Goal: Task Accomplishment & Management: Complete application form

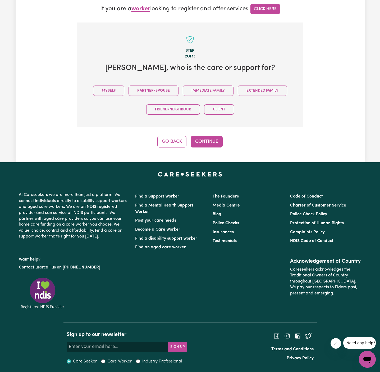
click at [99, 84] on div "Myself Partner/Spouse Immediate Family Extended Family Friend/Neighbour Client" at bounding box center [190, 100] width 210 height 38
click at [90, 78] on section "Step 2 of 13 Lisa , who is the care or support for? Myself Partner/Spouse Immed…" at bounding box center [190, 74] width 227 height 105
click at [96, 80] on section "Step 2 of 13 Lisa , who is the care or support for? Myself Partner/Spouse Immed…" at bounding box center [190, 74] width 227 height 105
click at [105, 85] on div "Myself Partner/Spouse Immediate Family Extended Family Friend/Neighbour Client" at bounding box center [190, 100] width 210 height 38
click at [113, 89] on button "Myself" at bounding box center [108, 90] width 31 height 10
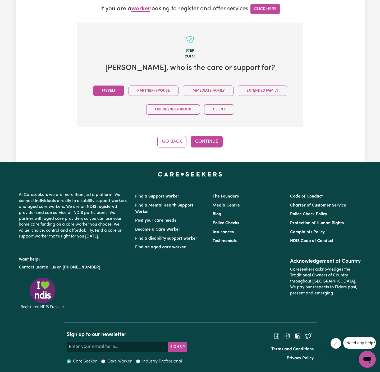
click at [226, 154] on div "Tell us your care and support requirements Welcome to Careseekers. We are excit…" at bounding box center [190, 19] width 349 height 288
click at [212, 144] on button "Continue" at bounding box center [207, 142] width 32 height 12
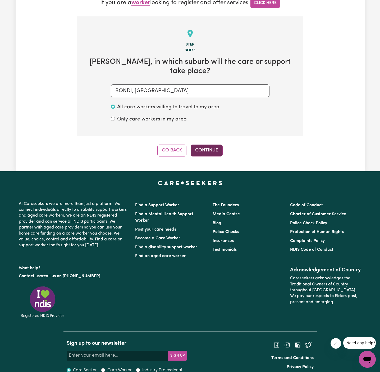
click at [216, 144] on button "Continue" at bounding box center [207, 150] width 32 height 12
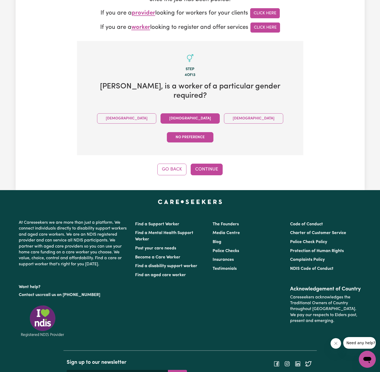
click at [161, 113] on button "Female" at bounding box center [190, 118] width 59 height 10
click at [209, 153] on div "Tell us your care and support requirements Welcome to Careseekers. We are excit…" at bounding box center [190, 41] width 349 height 297
click at [211, 164] on button "Continue" at bounding box center [207, 170] width 32 height 12
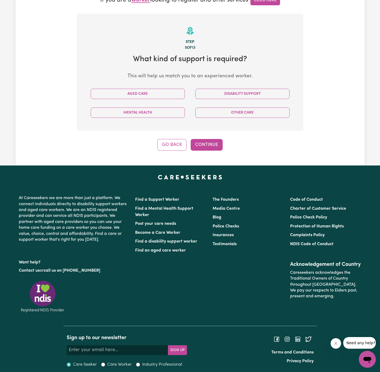
scroll to position [156, 0]
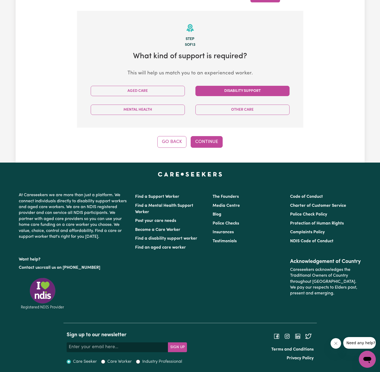
click at [246, 89] on button "Disability Support" at bounding box center [243, 91] width 94 height 10
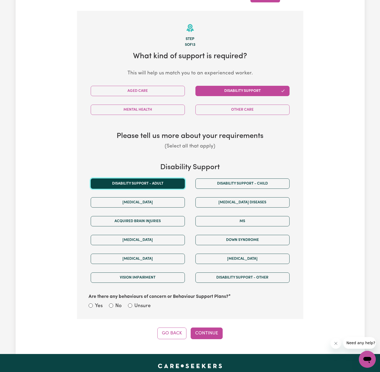
click at [169, 178] on button "Disability support - Adult" at bounding box center [138, 183] width 94 height 10
click at [146, 304] on label "Unsure" at bounding box center [142, 306] width 16 height 8
click at [132, 304] on input "Unsure" at bounding box center [130, 305] width 4 height 4
radio input "true"
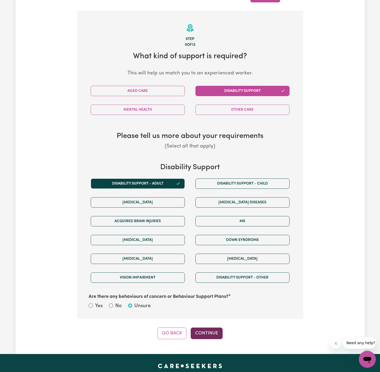
click at [197, 331] on button "Continue" at bounding box center [207, 333] width 32 height 12
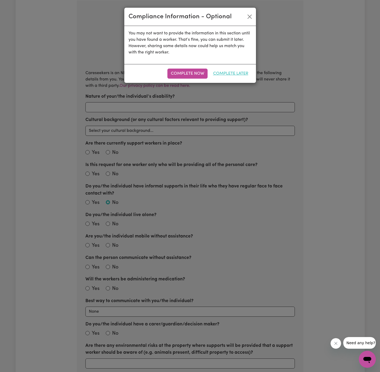
click at [228, 73] on button "Complete Later" at bounding box center [231, 74] width 42 height 10
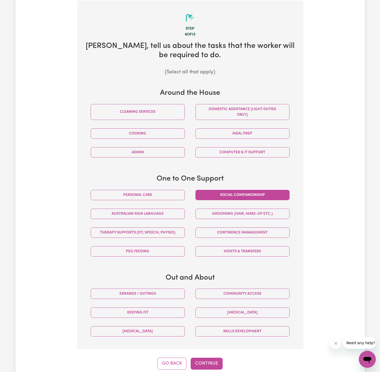
click at [251, 194] on button "Social companionship" at bounding box center [243, 195] width 94 height 10
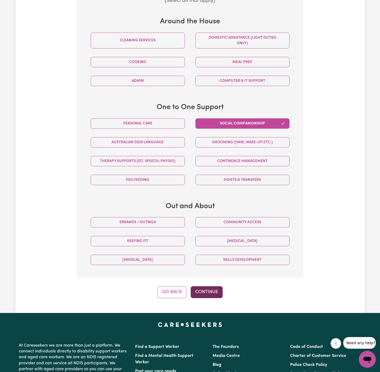
click at [210, 288] on button "Continue" at bounding box center [207, 292] width 32 height 12
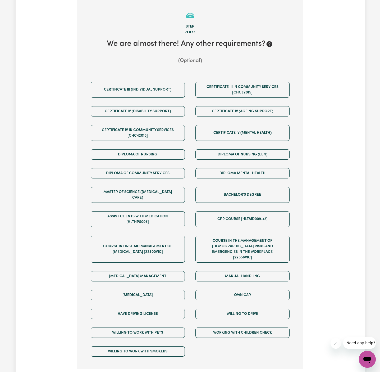
scroll to position [166, 0]
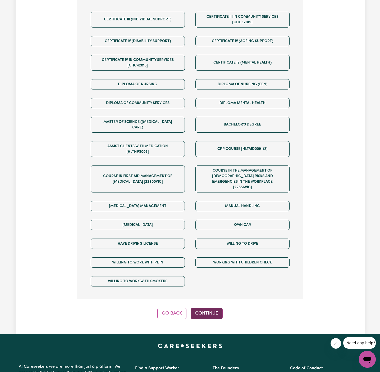
click at [208, 307] on button "Continue" at bounding box center [207, 313] width 32 height 12
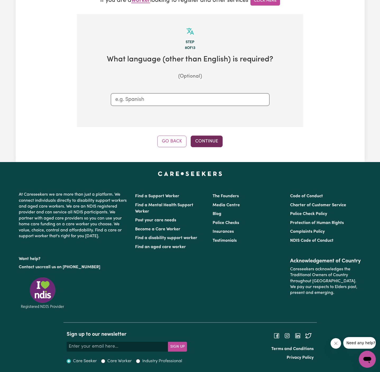
click at [210, 141] on button "Continue" at bounding box center [207, 141] width 32 height 12
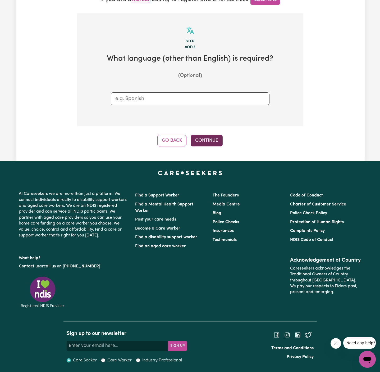
scroll to position [166, 0]
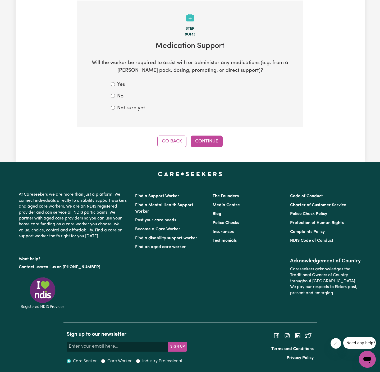
click at [119, 96] on label "No" at bounding box center [120, 97] width 6 height 8
click at [115, 96] on input "No" at bounding box center [113, 96] width 4 height 4
radio input "true"
click at [120, 96] on label "No" at bounding box center [120, 97] width 6 height 8
click at [115, 96] on input "No" at bounding box center [113, 96] width 4 height 4
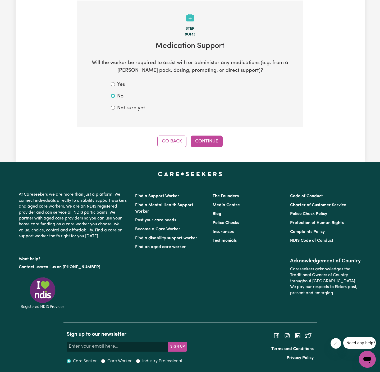
click at [218, 148] on div "Tell us your care and support requirements Welcome to Careseekers. We are excit…" at bounding box center [190, 7] width 349 height 309
click at [212, 141] on button "Continue" at bounding box center [207, 141] width 32 height 12
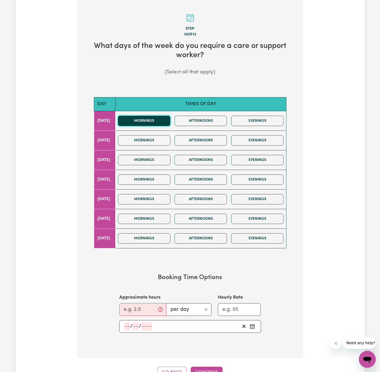
click at [161, 121] on button "Mornings" at bounding box center [144, 121] width 52 height 10
click at [161, 140] on button "Mornings" at bounding box center [144, 140] width 52 height 10
click at [142, 304] on input "Approximate hours" at bounding box center [142, 309] width 47 height 13
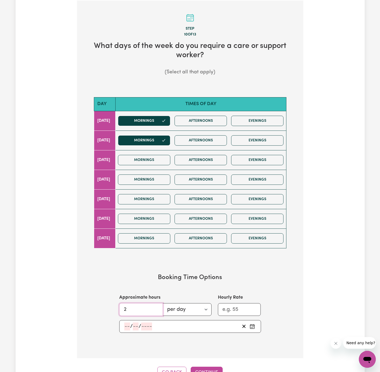
type input "2"
click at [128, 325] on input "number" at bounding box center [127, 326] width 6 height 8
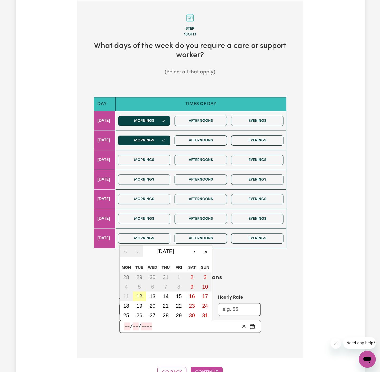
click at [142, 298] on button "12" at bounding box center [139, 296] width 13 height 10
type input "2025-08-12"
type input "12"
type input "8"
type input "2025"
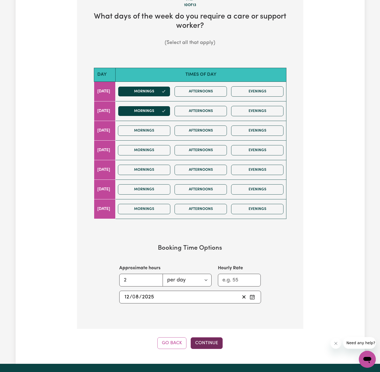
click at [203, 340] on button "Continue" at bounding box center [207, 343] width 32 height 12
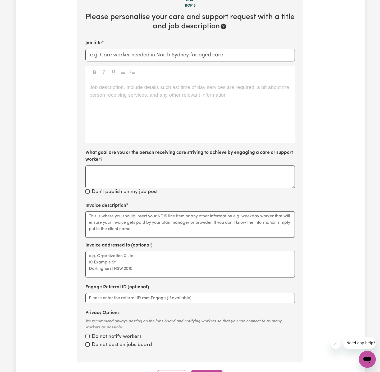
scroll to position [166, 0]
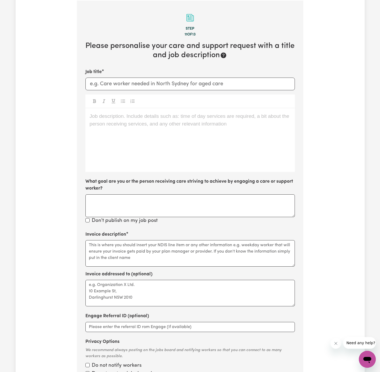
click at [195, 142] on div "Job description. Include details such as: time of day services are required, a …" at bounding box center [190, 140] width 210 height 64
click at [132, 151] on div "Job description. Include details such as: time of day services are required, a …" at bounding box center [190, 140] width 210 height 64
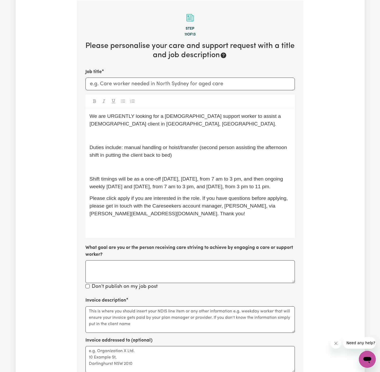
click at [115, 163] on p "﻿" at bounding box center [190, 167] width 201 height 8
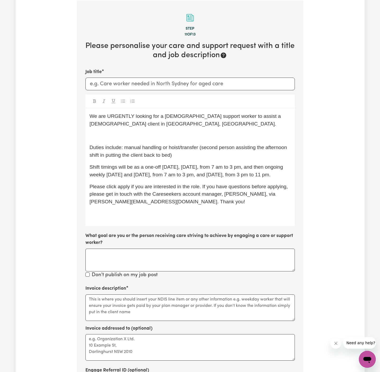
click at [114, 137] on p "﻿" at bounding box center [190, 136] width 201 height 8
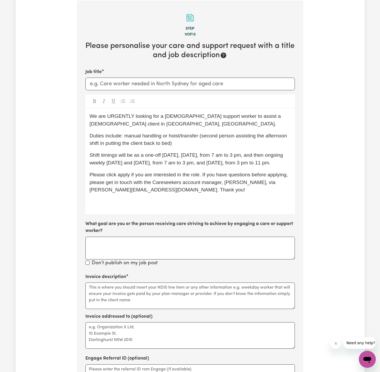
click at [138, 113] on span "We are URGENTLY looking for a female support worker to assist a male client in …" at bounding box center [186, 119] width 193 height 13
click at [117, 114] on span "We are URGENTLY looking for a female support worker to assist a male client in …" at bounding box center [186, 119] width 193 height 13
click at [189, 143] on p "Duties include: manual handling or hoist/transfer (second person assisting the …" at bounding box center [190, 139] width 201 height 15
click at [238, 116] on span "We are URGENTLY looking for a female support worker to assist a male client in …" at bounding box center [186, 119] width 193 height 13
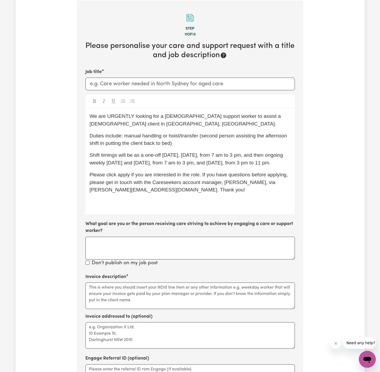
click at [205, 118] on span "We are URGENTLY looking for a female support worker to assist a female client i…" at bounding box center [186, 119] width 193 height 13
drag, startPoint x: 135, startPoint y: 124, endPoint x: 86, endPoint y: 123, distance: 48.7
click at [86, 123] on div "We are URGENTLY looking for a female support worker to assist a female client i…" at bounding box center [190, 161] width 210 height 106
click at [138, 160] on span "Shift timings will be as a one-off tomorrow, 13/08 Wednesday, from 7 am to 3 pm…" at bounding box center [187, 158] width 195 height 13
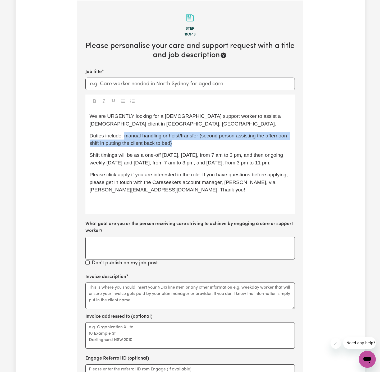
drag, startPoint x: 124, startPoint y: 135, endPoint x: 222, endPoint y: 136, distance: 97.7
click at [222, 136] on span "Duties include: manual handling or hoist/transfer (second person assisting the …" at bounding box center [189, 139] width 199 height 13
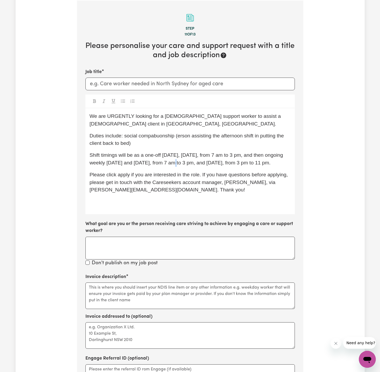
drag, startPoint x: 184, startPoint y: 162, endPoint x: 179, endPoint y: 160, distance: 5.4
click at [179, 160] on span "Shift timings will be as a one-off tomorrow, 13/08 Wednesday, from 7 am to 3 pm…" at bounding box center [187, 158] width 195 height 13
drag, startPoint x: 179, startPoint y: 136, endPoint x: 178, endPoint y: 148, distance: 12.2
click at [178, 148] on div "We are URGENTLY looking for a female support worker to assist a female client i…" at bounding box center [190, 161] width 210 height 106
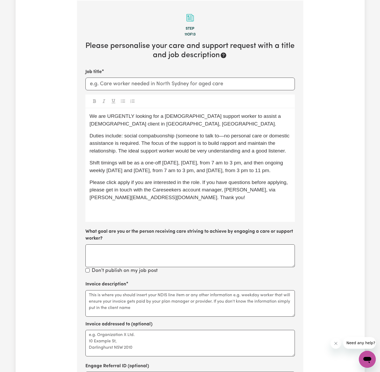
click at [153, 134] on span "Duties include: social compabuonship (someone to talk to—no personal care or do…" at bounding box center [191, 143] width 202 height 21
click at [214, 145] on span "Duties include: social companionship (someone to talk to—no personal care or do…" at bounding box center [190, 143] width 200 height 21
click at [216, 137] on span "Duties include: social companionship (someone to talk to—no personal care or do…" at bounding box center [190, 143] width 200 height 21
click at [224, 136] on span "Duties include: social companionship (someone to talk to —no personal care or d…" at bounding box center [190, 143] width 201 height 21
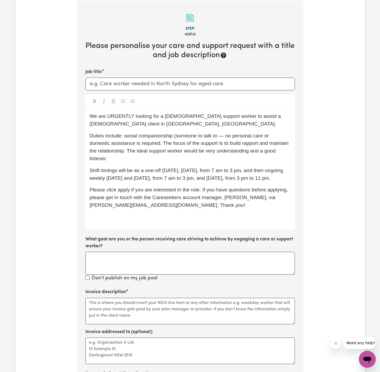
click at [119, 150] on span "Duties include: social companionship (someone to talk to — no personal care or …" at bounding box center [190, 147] width 201 height 28
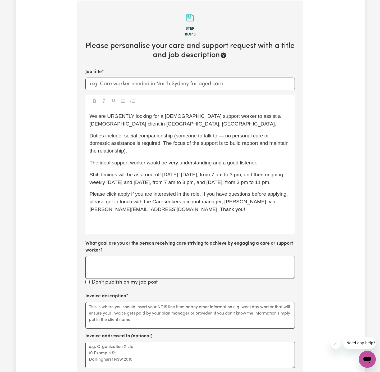
click at [138, 225] on p "﻿" at bounding box center [190, 222] width 201 height 8
click at [169, 163] on span "The ideal support worker would be very understanding and a good listener." at bounding box center [174, 163] width 168 height 6
click at [177, 135] on span "Duties include: social companionship (someone to talk to — no personal care or …" at bounding box center [190, 143] width 201 height 21
click at [116, 151] on span "Duties include: social companionship (someone to talk to — no personal care or …" at bounding box center [190, 143] width 201 height 21
click at [126, 160] on span "The ideal support worker would be very understanding and a good listener." at bounding box center [174, 163] width 168 height 6
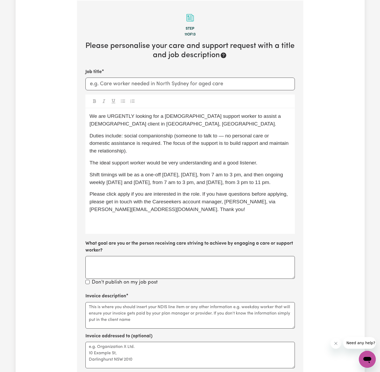
click at [140, 168] on div "We are URGENTLY looking for a female support worker to assist a female client i…" at bounding box center [190, 170] width 210 height 125
click at [122, 151] on p "Duties include: social companionship (someone to talk to — no personal care or …" at bounding box center [190, 143] width 201 height 23
click at [140, 172] on span "Shift timings will be as a one-off tomorrow, 13/08 Wednesday, from 7 am to 3 pm…" at bounding box center [187, 178] width 195 height 13
drag, startPoint x: 132, startPoint y: 151, endPoint x: 148, endPoint y: 163, distance: 20.2
click at [148, 163] on div "We are URGENTLY looking for a female support worker to assist a female client i…" at bounding box center [190, 170] width 210 height 125
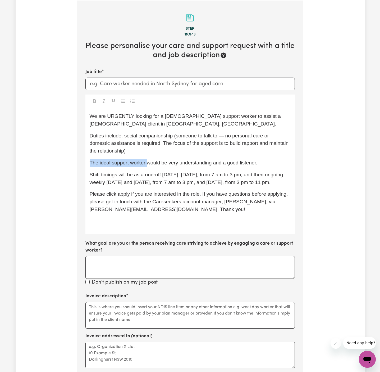
click at [148, 163] on span "The ideal support worker would be very understanding and a good listener." at bounding box center [174, 163] width 168 height 6
click at [193, 177] on p "Shift timings will be as a one-off tomorrow, 13/08 Wednesday, from 7 am to 3 pm…" at bounding box center [190, 178] width 201 height 15
click at [175, 140] on span "Duties include: social companionship (someone to talk to — no personal care or …" at bounding box center [190, 143] width 201 height 21
click at [137, 143] on span "Duties include: social companionship (someone to talk to — no personal care or …" at bounding box center [190, 143] width 201 height 21
click at [159, 152] on p "Duties include: social companionship (someone to talk to — no personal care or …" at bounding box center [190, 143] width 201 height 23
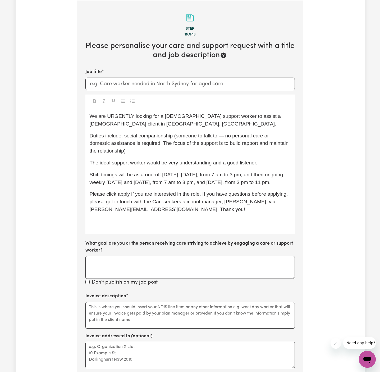
click at [145, 144] on span "Duties include: social companionship (someone to talk to — no personal care or …" at bounding box center [190, 143] width 201 height 21
click at [169, 160] on span "The ideal support worker would be very understanding and a good listener." at bounding box center [174, 163] width 168 height 6
click at [198, 161] on span "The ideal support worker would be very understanding and a good listener." at bounding box center [174, 163] width 168 height 6
click at [90, 162] on span "The ideal support worker would be very understanding and a good listener." at bounding box center [174, 163] width 168 height 6
drag, startPoint x: 168, startPoint y: 162, endPoint x: 261, endPoint y: 165, distance: 93.2
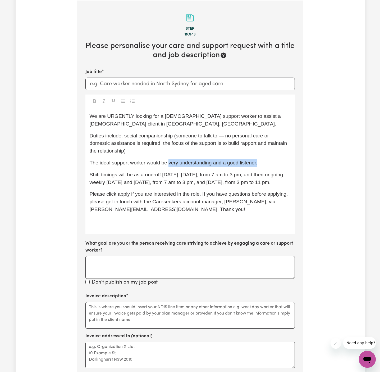
click at [261, 165] on p "The ideal support worker would be very understanding and a good listener." at bounding box center [190, 163] width 201 height 8
copy span "very understanding and a good listener."
click at [217, 122] on p "We are URGENTLY looking for a female support worker to assist a female client i…" at bounding box center [190, 119] width 201 height 15
click at [212, 116] on span "We are URGENTLY looking for a female support worker to assist a female client i…" at bounding box center [186, 119] width 193 height 13
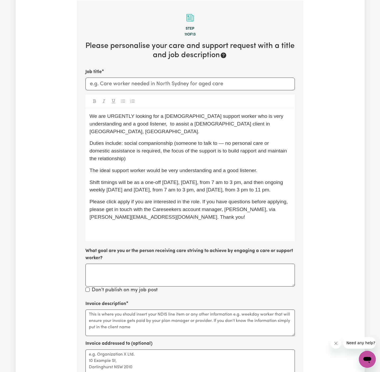
click at [163, 156] on div "We are URGENTLY looking for a female support worker who is very understanding a…" at bounding box center [190, 174] width 210 height 133
click at [130, 147] on p "Duties include: social companionship (someone to talk to — no personal care or …" at bounding box center [190, 150] width 201 height 23
click at [134, 167] on p "The ideal support worker would be very understanding and a good listener." at bounding box center [190, 171] width 201 height 8
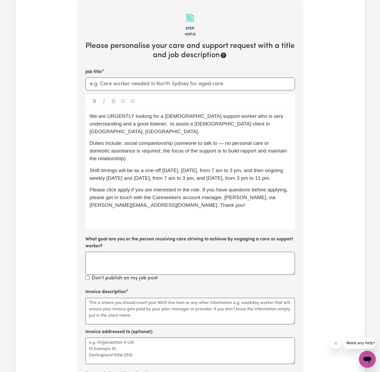
click at [113, 123] on span "We are URGENTLY looking for a female support worker who is very understanding a…" at bounding box center [187, 123] width 195 height 21
click at [153, 149] on p "Duties include: social companionship (someone to talk to — no personal care or …" at bounding box center [190, 150] width 201 height 23
click at [206, 178] on p "Shift timings will be as a one-off tomorrow, 13/08 Wednesday, from 7 am to 3 pm…" at bounding box center [190, 174] width 201 height 15
drag, startPoint x: 127, startPoint y: 162, endPoint x: 135, endPoint y: 175, distance: 15.1
click at [135, 175] on p "Shift timings will be as a one-off tomorrow, 13/08 Wednesday, from 7 am to 3 pm…" at bounding box center [190, 174] width 201 height 15
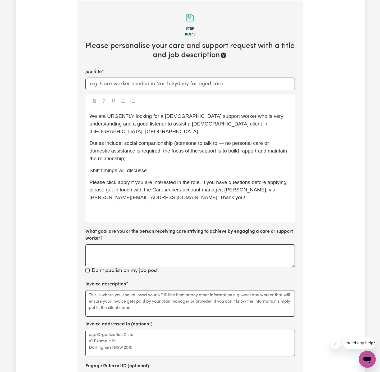
click at [154, 153] on p "Duties include: social companionship (someone to talk to — no personal care or …" at bounding box center [190, 150] width 201 height 23
click at [153, 167] on p "Shift timings will discusse" at bounding box center [190, 171] width 201 height 8
click at [191, 179] on p "Please click apply if you are interested in the role. If you have questions bef…" at bounding box center [190, 190] width 201 height 23
click at [157, 179] on span "Please click apply if you are interested in the role. If you have questions bef…" at bounding box center [190, 189] width 200 height 21
click at [218, 183] on span "Please click apply if you are interested in the role. If you have questions bef…" at bounding box center [190, 189] width 200 height 21
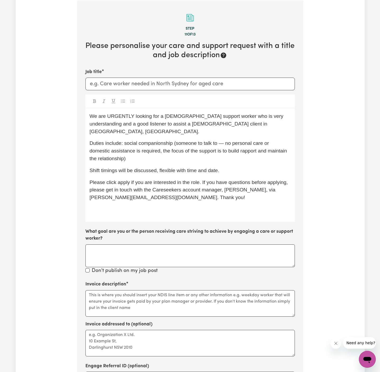
click at [203, 206] on p "﻿" at bounding box center [190, 210] width 201 height 8
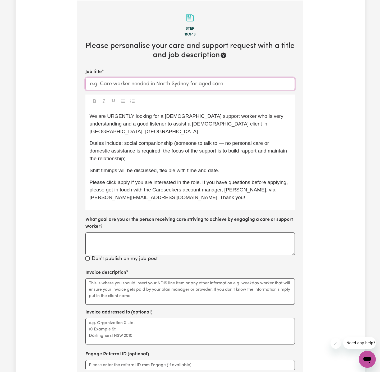
click at [163, 87] on input "Job title" at bounding box center [190, 84] width 210 height 13
paste input "Bondi, NSW"
type input "Female Support Worker Needed In Bondi, NSW"
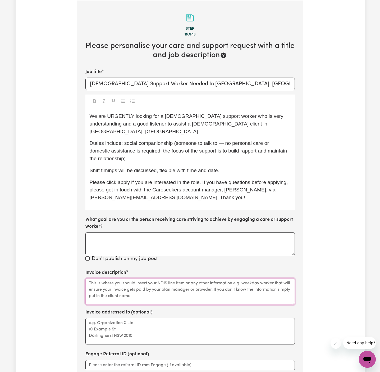
click at [198, 282] on textarea "Invoice description" at bounding box center [190, 291] width 210 height 26
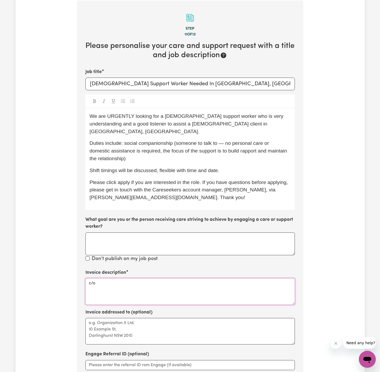
paste textarea "Astute Living Care"
click at [126, 278] on textarea "c/o Astute Living Care" at bounding box center [190, 291] width 210 height 26
type textarea "c/o Astute Living Care"
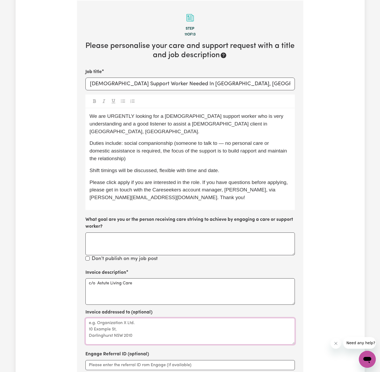
click at [132, 318] on textarea "Invoice addressed to (optional)" at bounding box center [190, 331] width 210 height 26
paste textarea "c/o Astute Living Care"
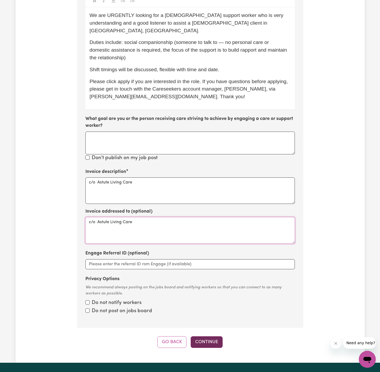
type textarea "c/o Astute Living Care"
click at [206, 336] on button "Continue" at bounding box center [207, 342] width 32 height 12
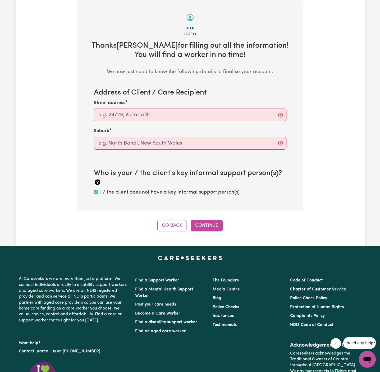
scroll to position [166, 0]
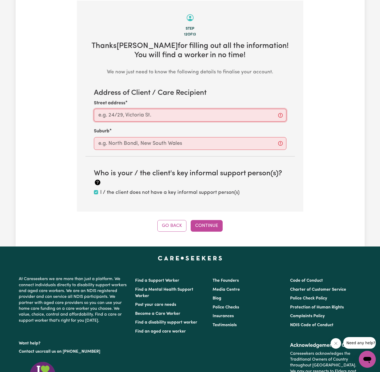
click at [168, 117] on input "Street address" at bounding box center [190, 115] width 193 height 13
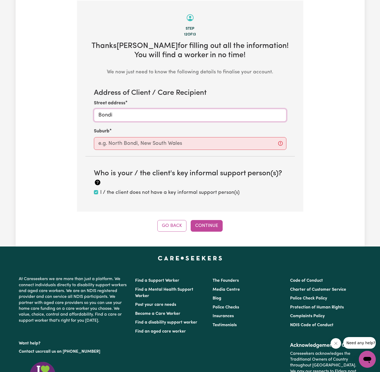
type input "Bondi"
click at [130, 140] on input "text" at bounding box center [190, 143] width 193 height 13
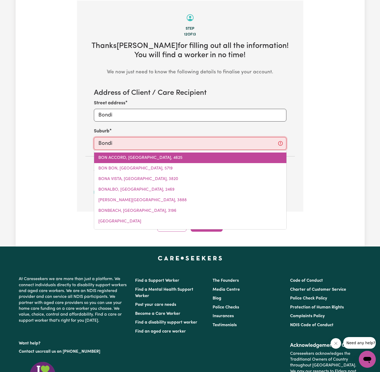
type input "Bondi,"
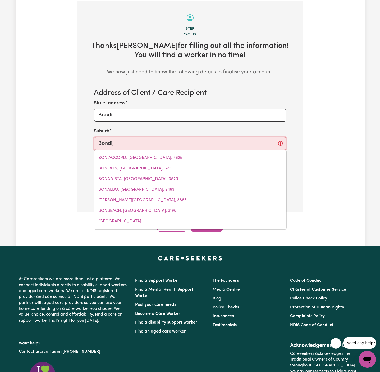
type input "Bondi, New South Wales, 2026"
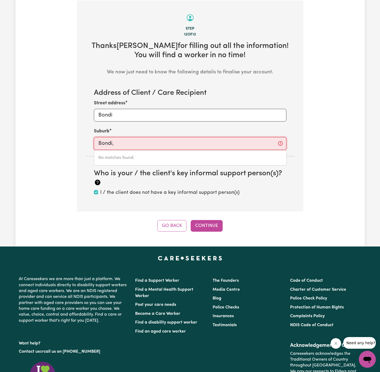
type input "Bondi"
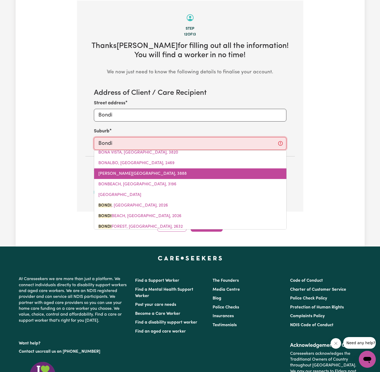
scroll to position [31, 0]
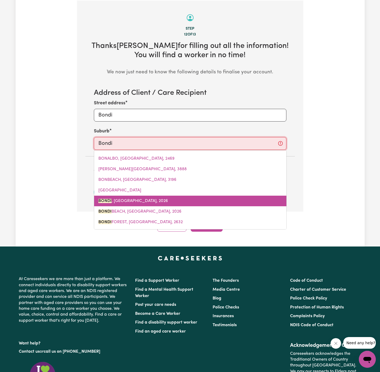
click at [134, 198] on link "BONDI , New South Wales, 2026" at bounding box center [190, 201] width 192 height 11
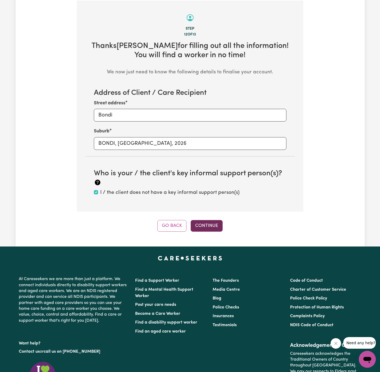
click at [210, 224] on button "Continue" at bounding box center [207, 226] width 32 height 12
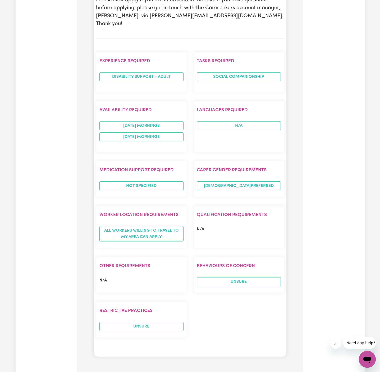
scroll to position [597, 0]
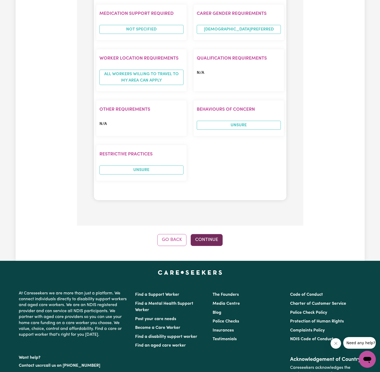
click at [211, 234] on button "Continue" at bounding box center [207, 240] width 32 height 12
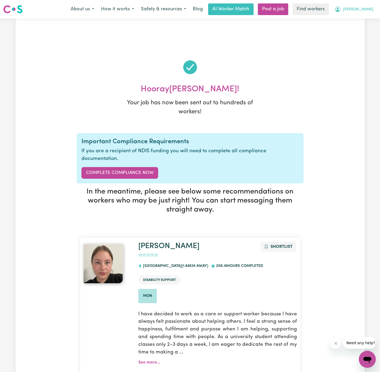
click at [373, 10] on span "[PERSON_NAME]" at bounding box center [358, 10] width 30 height 6
click at [370, 21] on link "My Dashboard" at bounding box center [356, 21] width 42 height 10
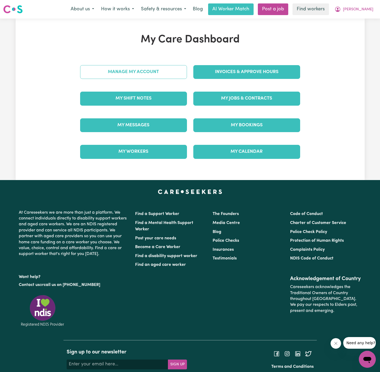
click at [166, 74] on link "Manage My Account" at bounding box center [133, 72] width 107 height 14
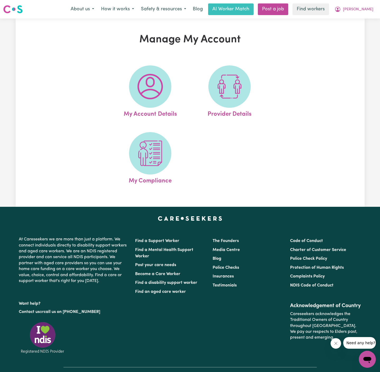
click at [166, 74] on span at bounding box center [150, 86] width 42 height 42
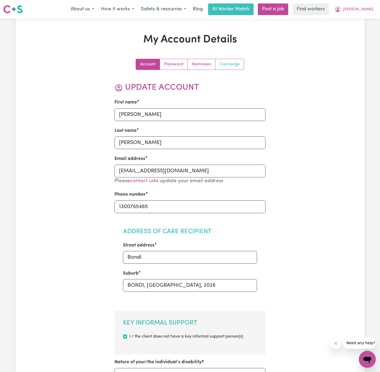
click at [238, 59] on link "Concierge" at bounding box center [230, 64] width 28 height 11
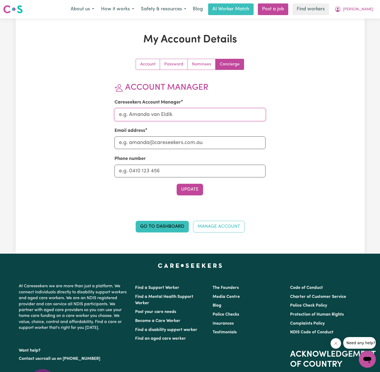
click at [213, 112] on input "Careseekers Account Manager" at bounding box center [190, 114] width 151 height 13
type input "Annie"
click at [188, 150] on section "Account Manager Careseekers Account Manager Annie Email address Phone number Up…" at bounding box center [190, 139] width 151 height 113
click at [189, 146] on input "Email address" at bounding box center [190, 142] width 151 height 13
type input "annie@careseekers.com.au"
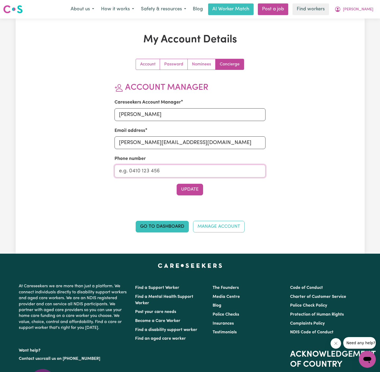
click at [166, 176] on input "Phone number" at bounding box center [190, 171] width 151 height 13
type input "1300765465"
click at [189, 189] on button "Update" at bounding box center [190, 190] width 26 height 12
click at [369, 7] on span "[PERSON_NAME]" at bounding box center [358, 10] width 30 height 6
click at [362, 22] on link "My Dashboard" at bounding box center [356, 21] width 42 height 10
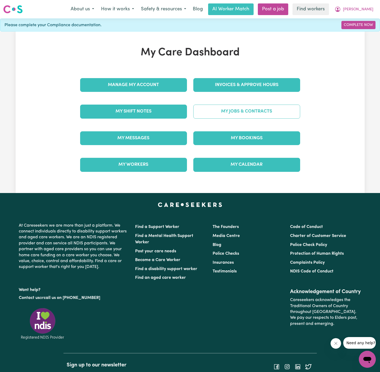
click at [232, 108] on link "My Jobs & Contracts" at bounding box center [246, 112] width 107 height 14
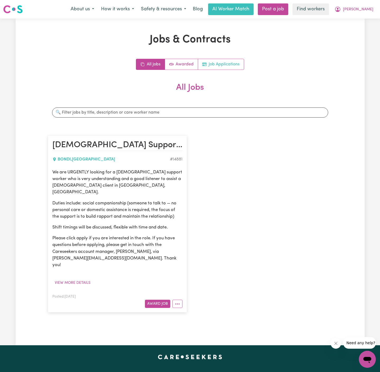
click at [227, 66] on link "Job Applications" at bounding box center [221, 64] width 46 height 11
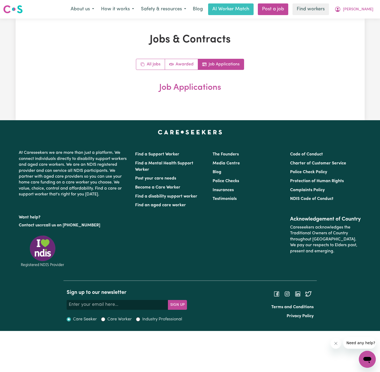
click at [150, 71] on div "All Jobs Awarded Job Applications Job Applications" at bounding box center [190, 76] width 285 height 34
click at [151, 65] on link "All Jobs" at bounding box center [150, 64] width 29 height 11
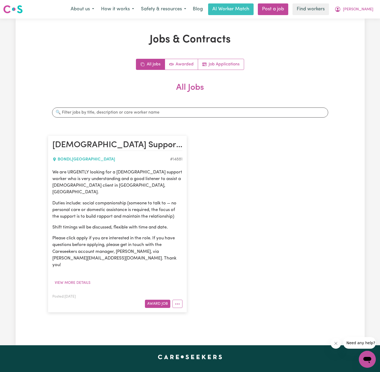
click at [113, 192] on div "We are URGENTLY looking for a female support worker who is very understanding a…" at bounding box center [117, 218] width 130 height 99
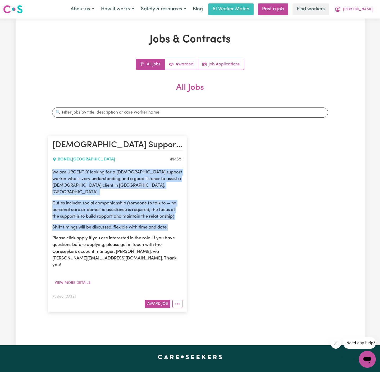
drag, startPoint x: 52, startPoint y: 171, endPoint x: 173, endPoint y: 221, distance: 130.5
click at [173, 221] on div "We are URGENTLY looking for a female support worker who is very understanding a…" at bounding box center [117, 218] width 130 height 99
copy div "We are URGENTLY looking for a female support worker who is very understanding a…"
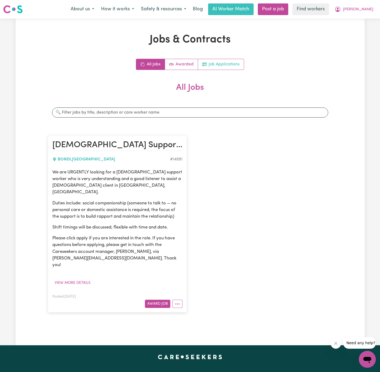
click at [232, 64] on link "Job Applications" at bounding box center [221, 64] width 46 height 11
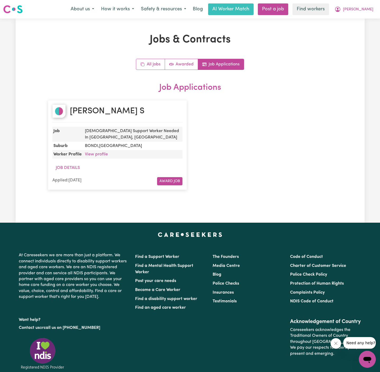
click at [125, 117] on div "[PERSON_NAME]" at bounding box center [117, 114] width 130 height 18
copy h2 "[PERSON_NAME]"
click at [372, 8] on span "[PERSON_NAME]" at bounding box center [358, 10] width 30 height 6
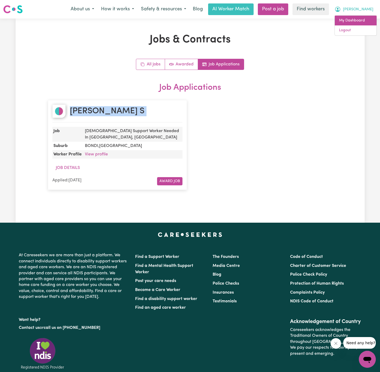
click at [369, 17] on link "My Dashboard" at bounding box center [356, 21] width 42 height 10
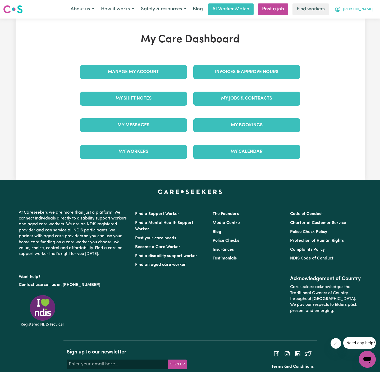
click at [369, 7] on span "[PERSON_NAME]" at bounding box center [358, 10] width 30 height 6
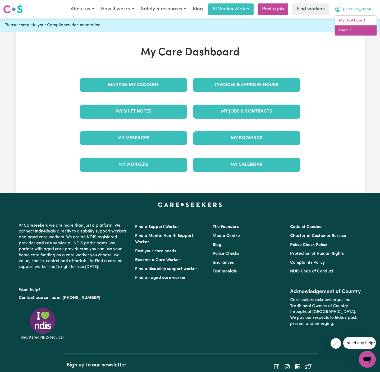
click at [353, 32] on link "Logout" at bounding box center [356, 30] width 42 height 10
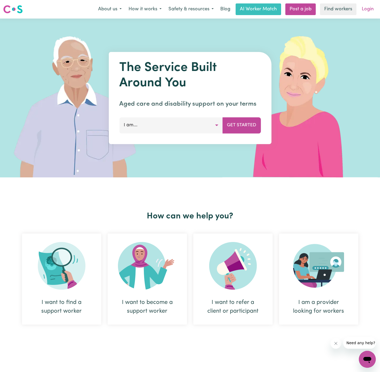
click at [371, 8] on link "Login" at bounding box center [368, 9] width 18 height 12
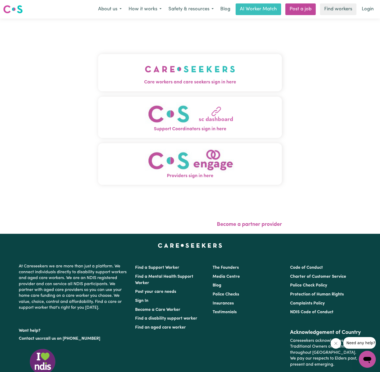
click at [166, 70] on img "Care workers and care seekers sign in here" at bounding box center [190, 69] width 90 height 20
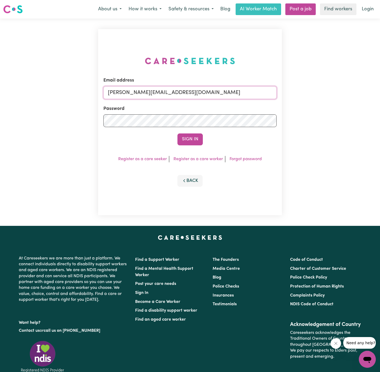
click at [205, 93] on input "dyan@careseekers.com.au" at bounding box center [189, 92] width 173 height 13
drag, startPoint x: 253, startPoint y: 93, endPoint x: 135, endPoint y: 93, distance: 117.8
click at [135, 93] on input "superuser~RosalindTaylorYS@careseekers.com.au" at bounding box center [189, 92] width 173 height 13
type input "superuser~TeresaConejoPAWA@careseekers.com.au"
click at [193, 140] on button "Sign In" at bounding box center [190, 139] width 25 height 12
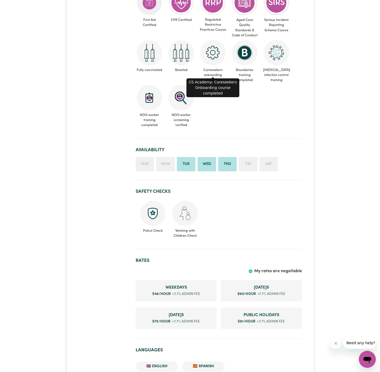
scroll to position [331, 0]
